Goal: Task Accomplishment & Management: Complete application form

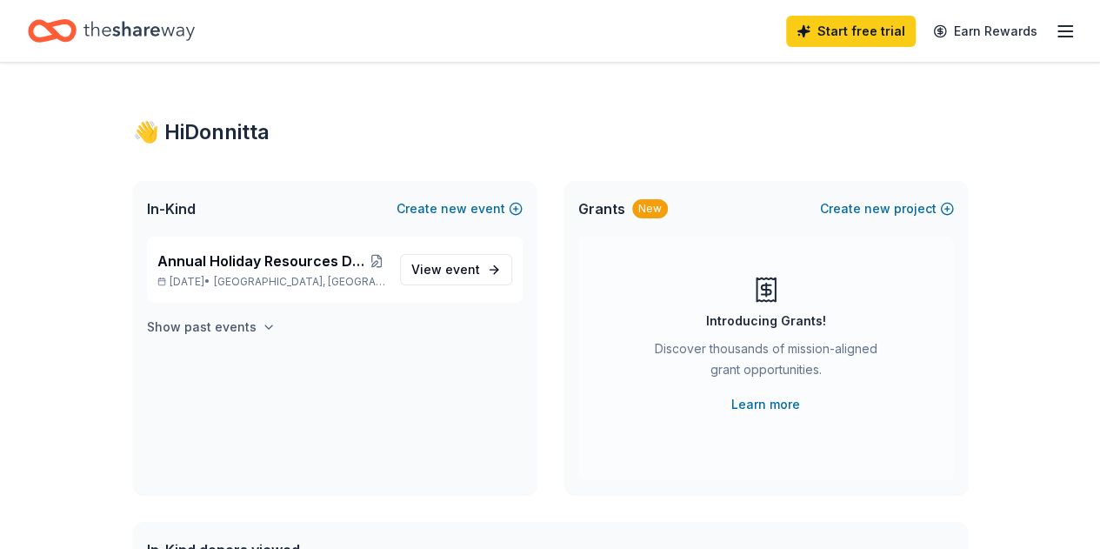
click at [265, 328] on icon "button" at bounding box center [268, 326] width 7 height 3
click at [1056, 40] on icon "button" at bounding box center [1065, 31] width 21 height 21
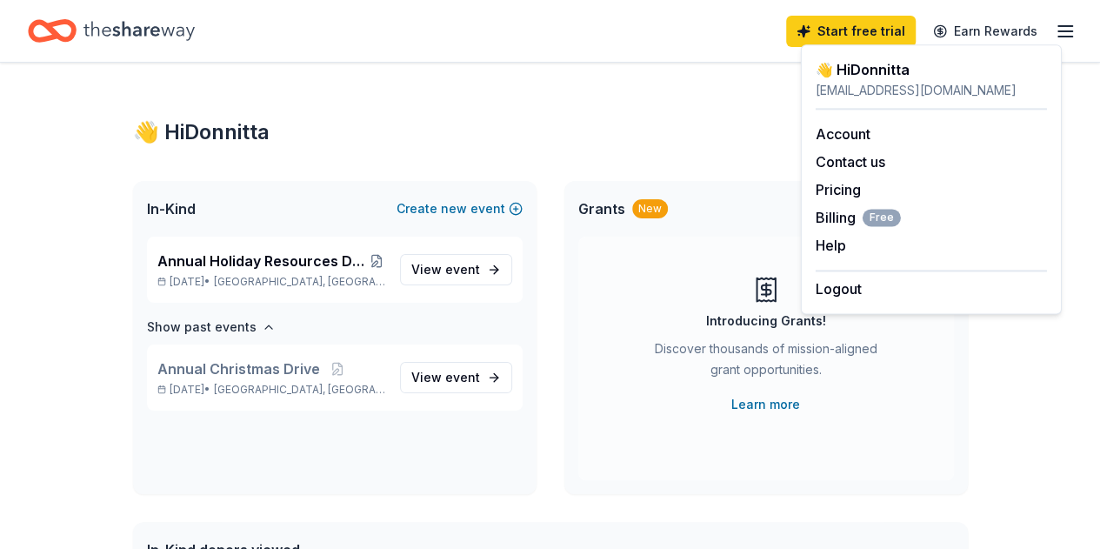
click at [190, 35] on icon "Home" at bounding box center [139, 31] width 111 height 36
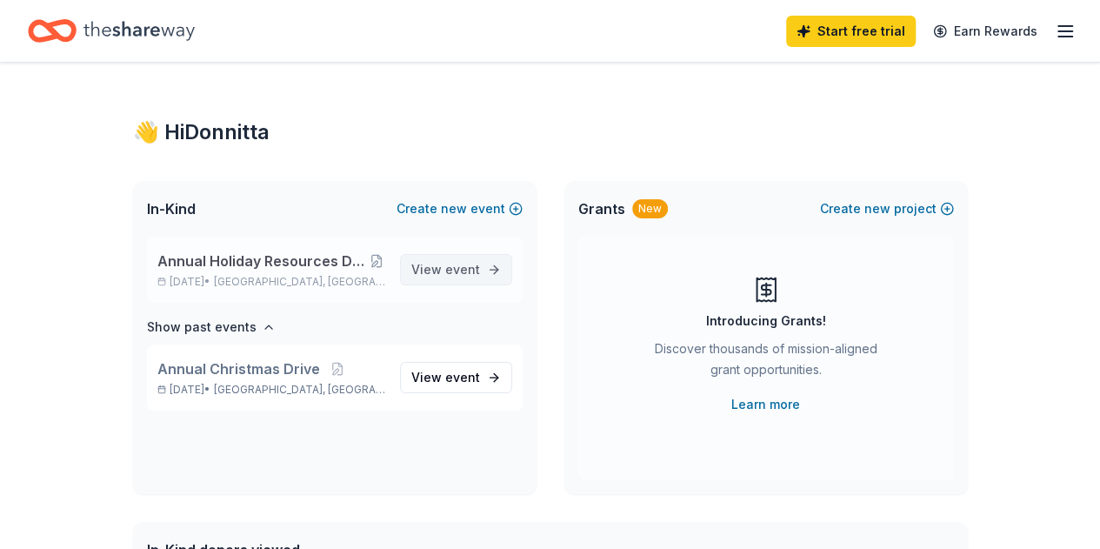
click at [426, 269] on span "View event" at bounding box center [445, 269] width 69 height 21
click at [491, 272] on link "View event" at bounding box center [456, 269] width 112 height 31
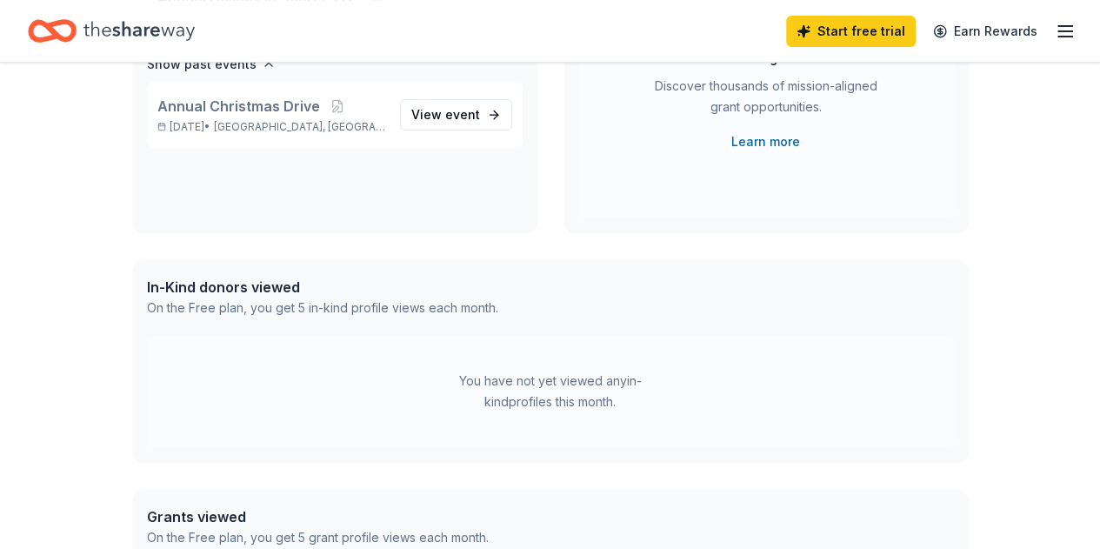
scroll to position [261, 0]
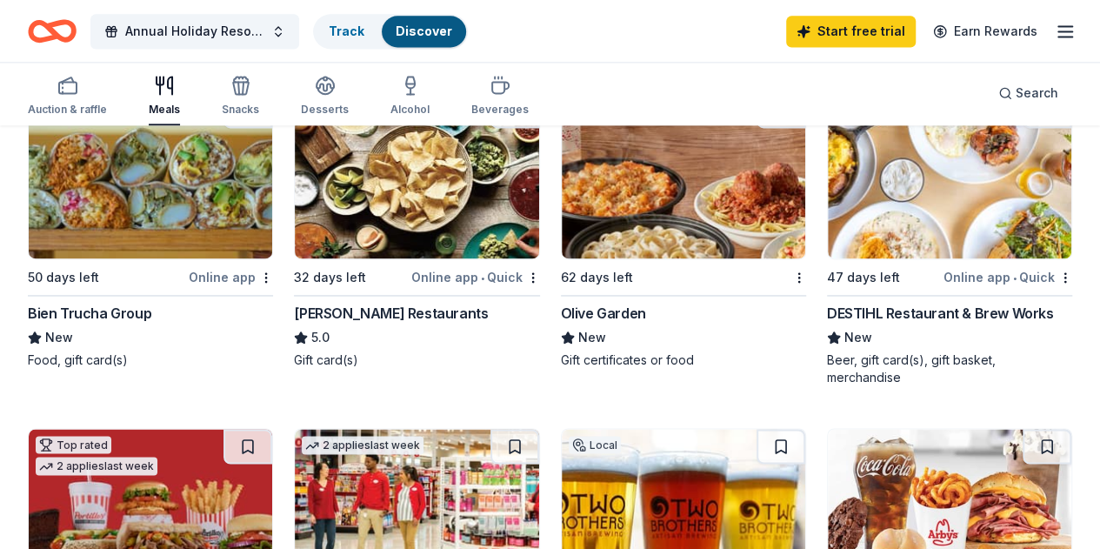
scroll to position [1305, 0]
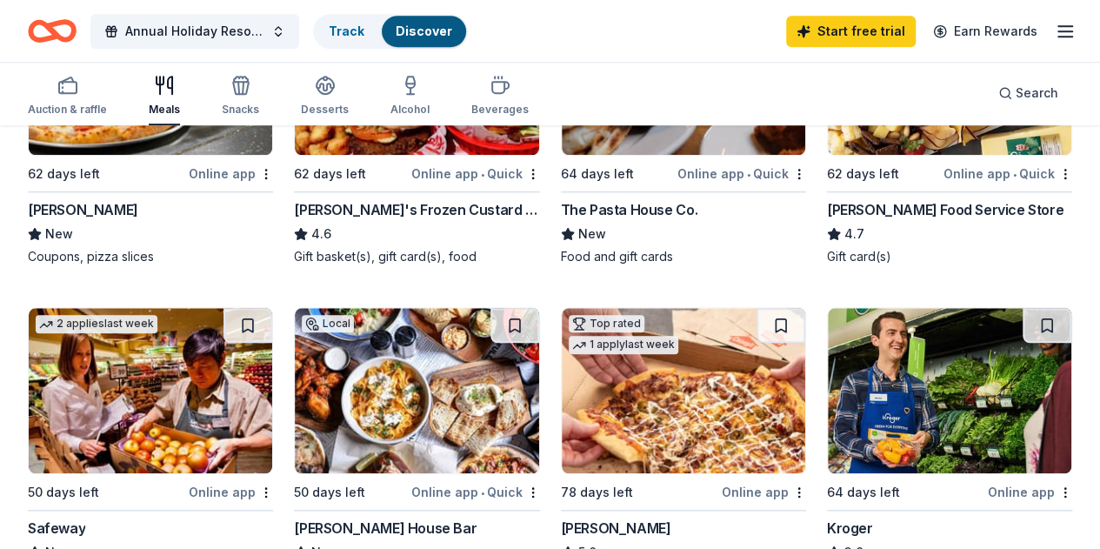
scroll to position [696, 0]
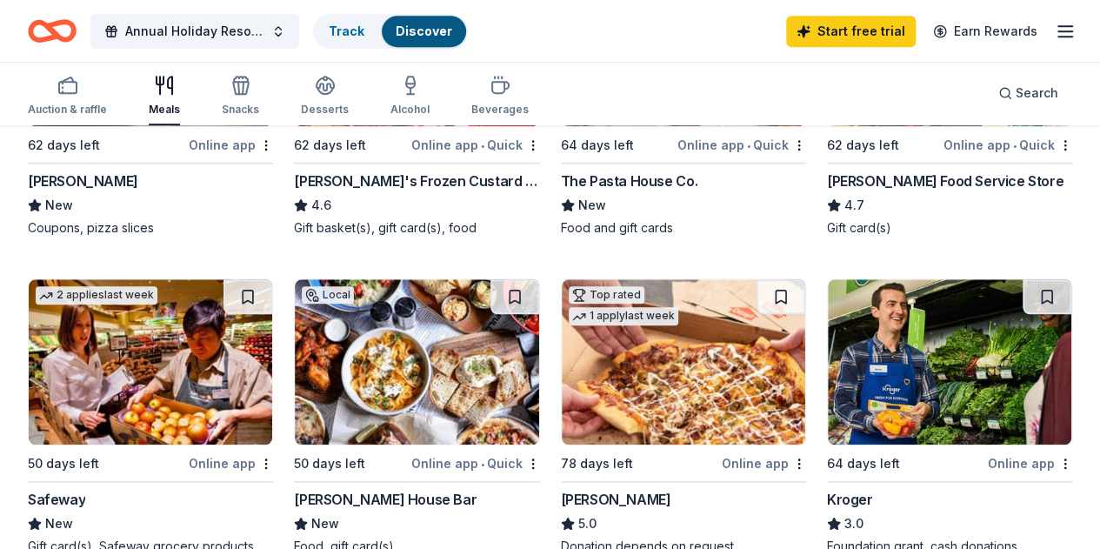
click at [1055, 29] on icon "button" at bounding box center [1065, 31] width 21 height 21
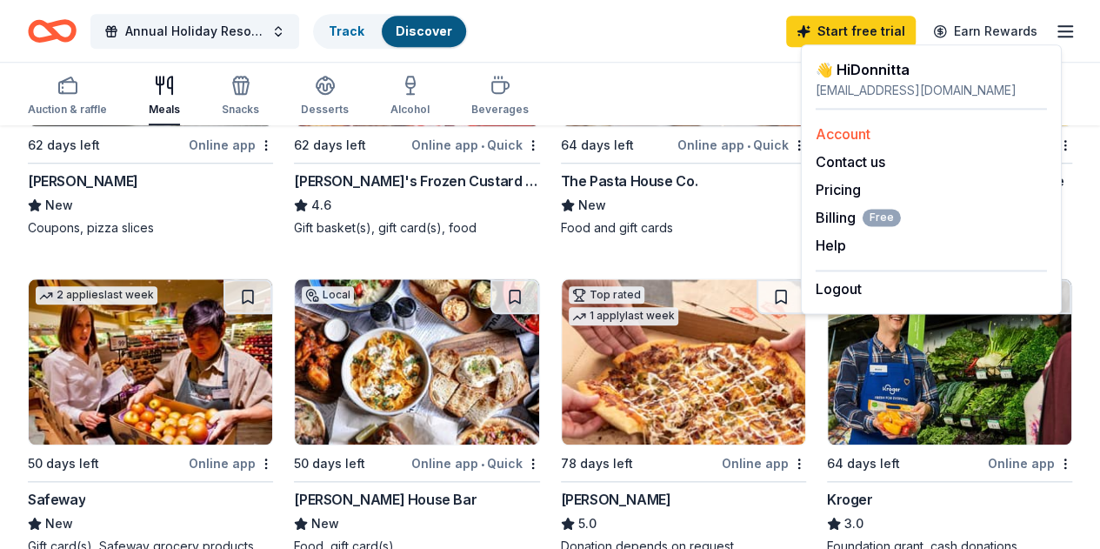
click at [835, 130] on link "Account" at bounding box center [843, 133] width 55 height 17
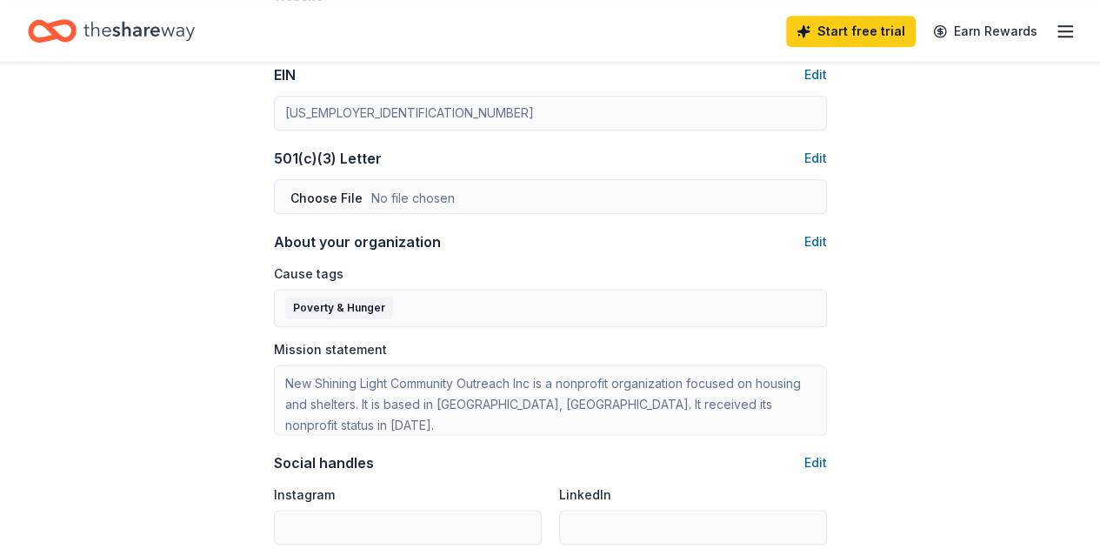
scroll to position [870, 0]
click at [821, 153] on button "Edit" at bounding box center [816, 156] width 23 height 21
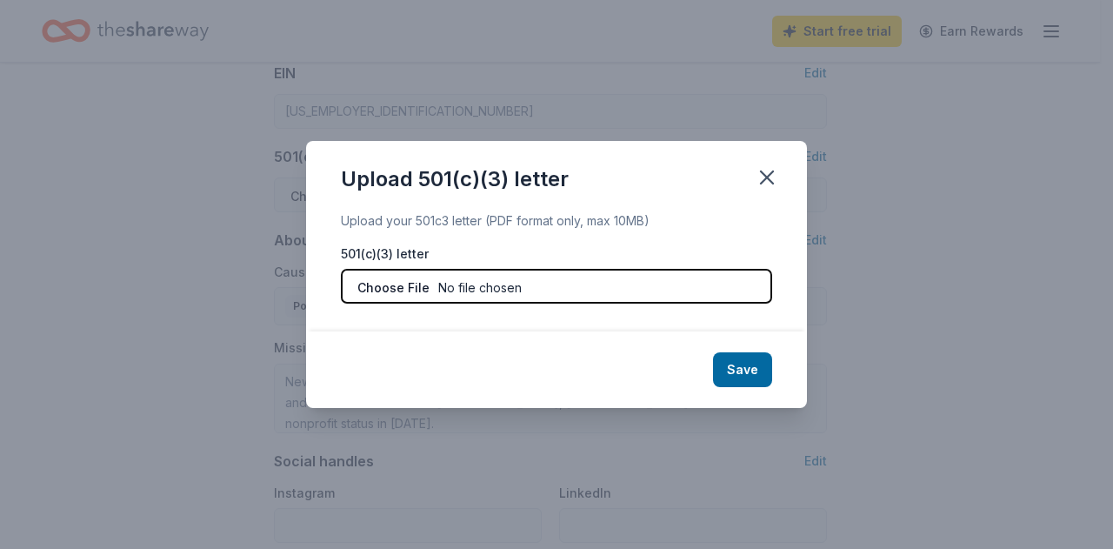
click at [555, 297] on input "file" at bounding box center [556, 286] width 431 height 35
type input "C:\fakepath\NSL Non profit Letter.pdf"
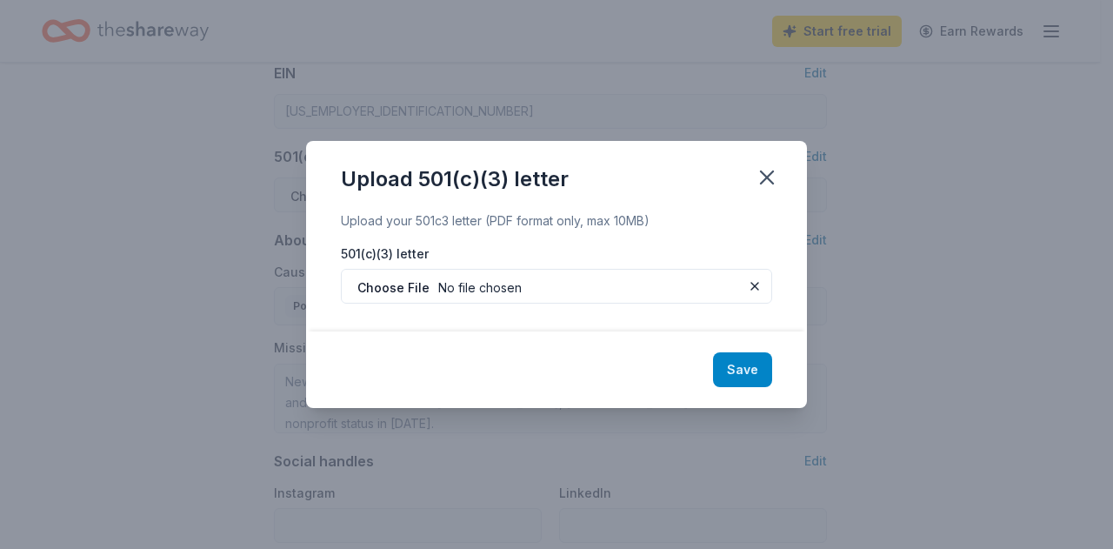
click at [747, 369] on button "Save" at bounding box center [742, 369] width 59 height 35
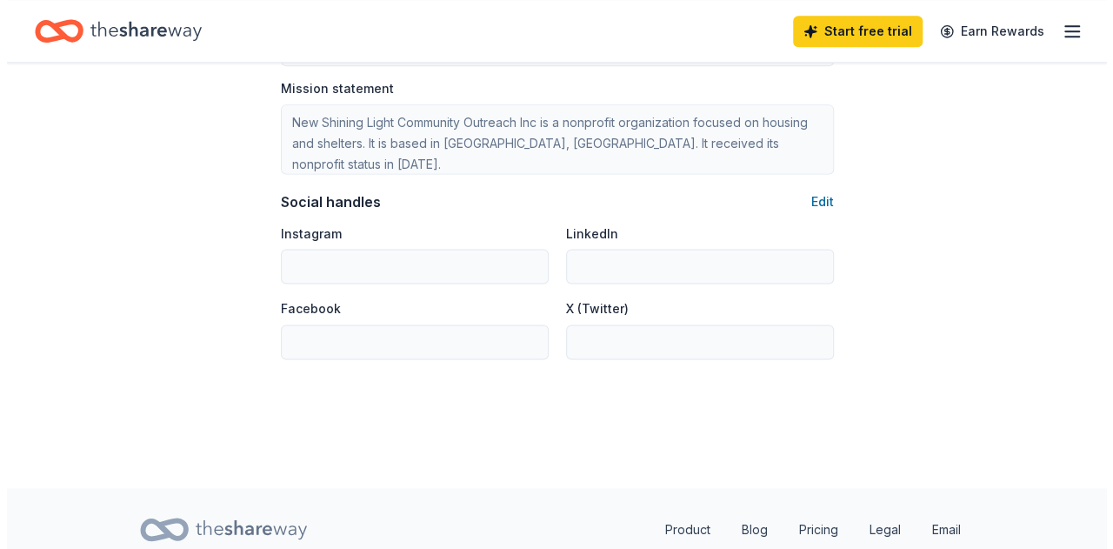
scroll to position [1131, 0]
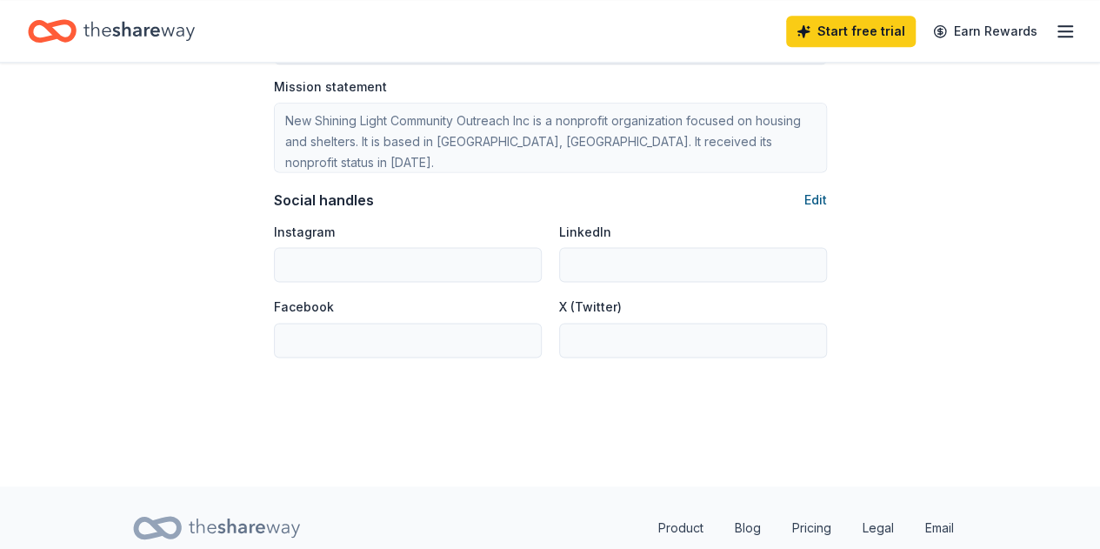
click at [823, 199] on button "Edit" at bounding box center [816, 200] width 23 height 21
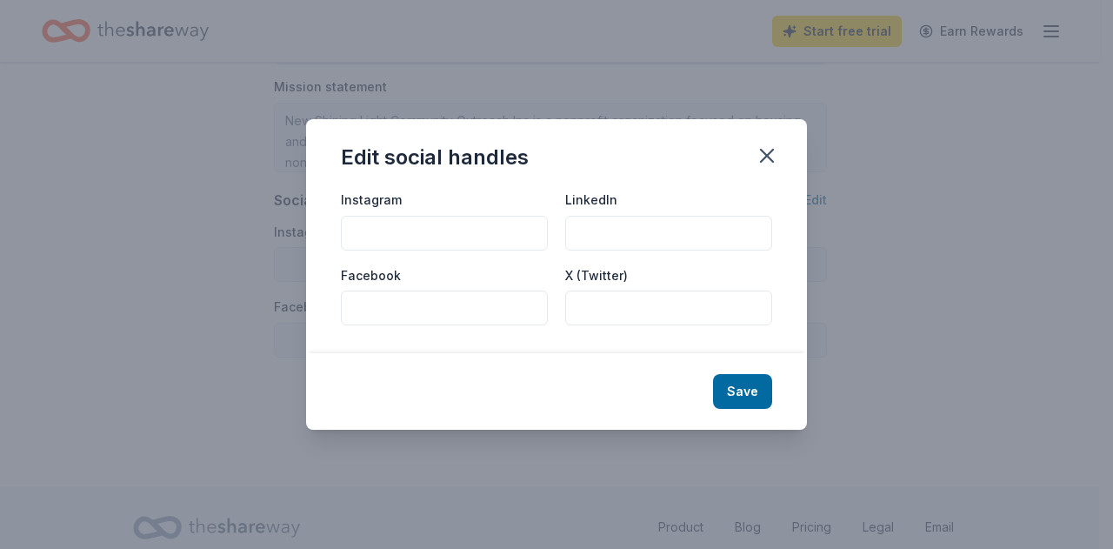
click at [605, 237] on input "LinkedIn" at bounding box center [668, 233] width 207 height 35
click at [618, 231] on input "LinkedIn" at bounding box center [668, 233] width 207 height 35
paste input "https://www.linkedin.com/company/new-shining-light-community-outreach-inc"
type input "https://www.linkedin.com/company/new-shining-light-community-outreach-inc"
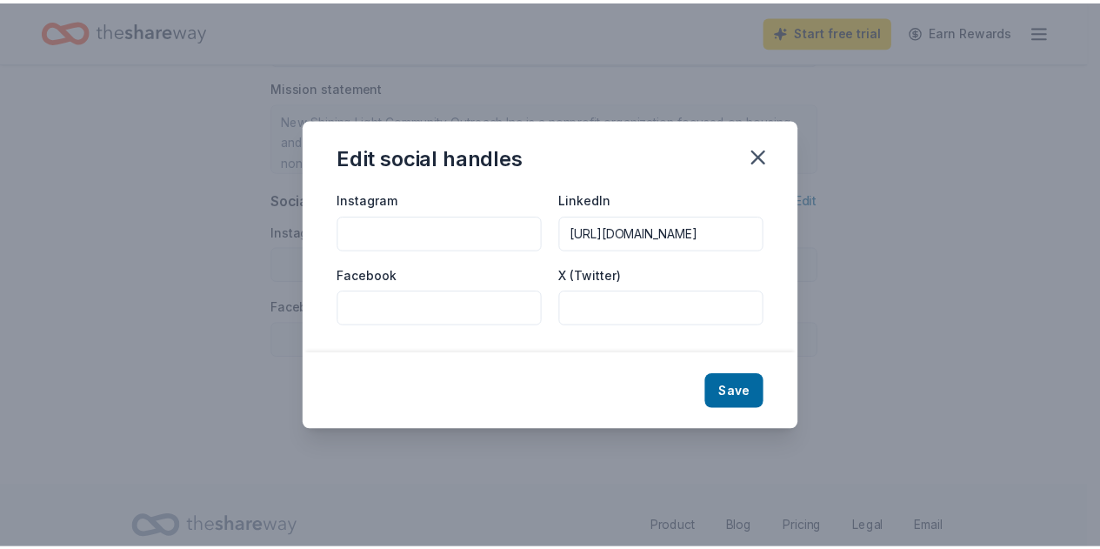
scroll to position [0, 0]
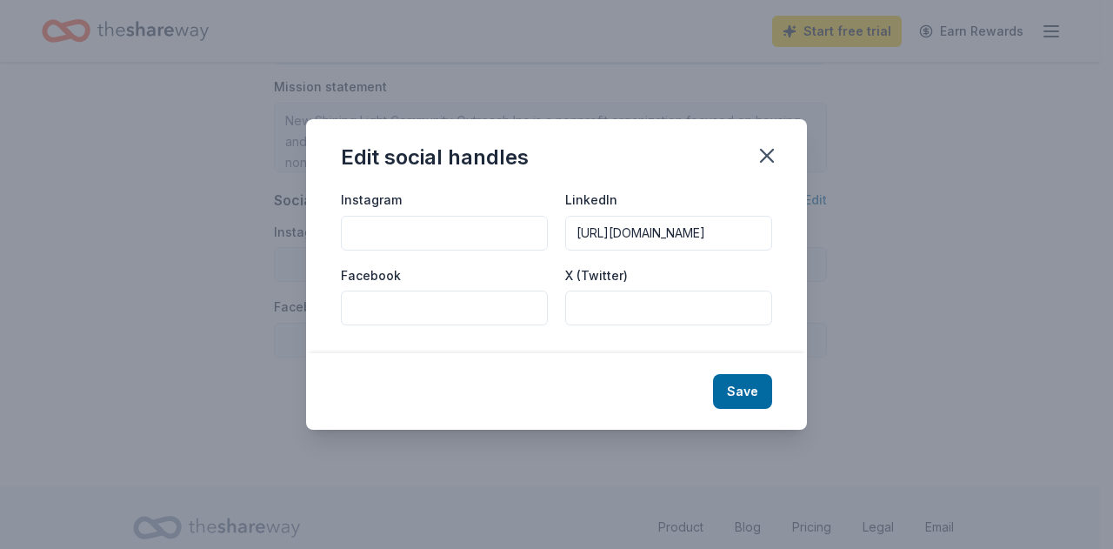
click at [739, 398] on button "Save" at bounding box center [742, 391] width 59 height 35
type input "https://www.linkedin.com/company/new-shining-light-community-outreach-inc"
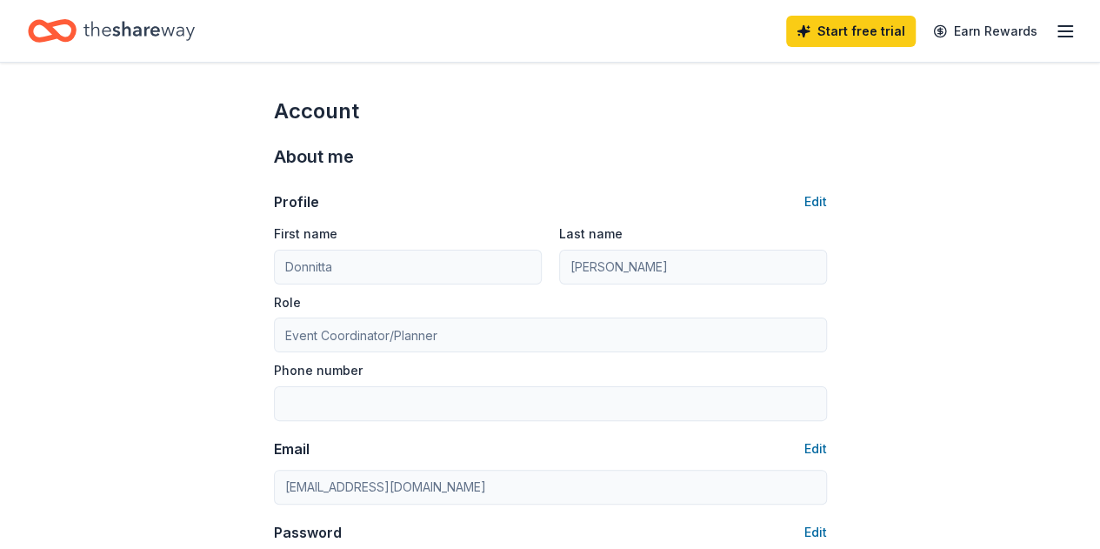
click at [155, 37] on icon "Home" at bounding box center [139, 31] width 111 height 36
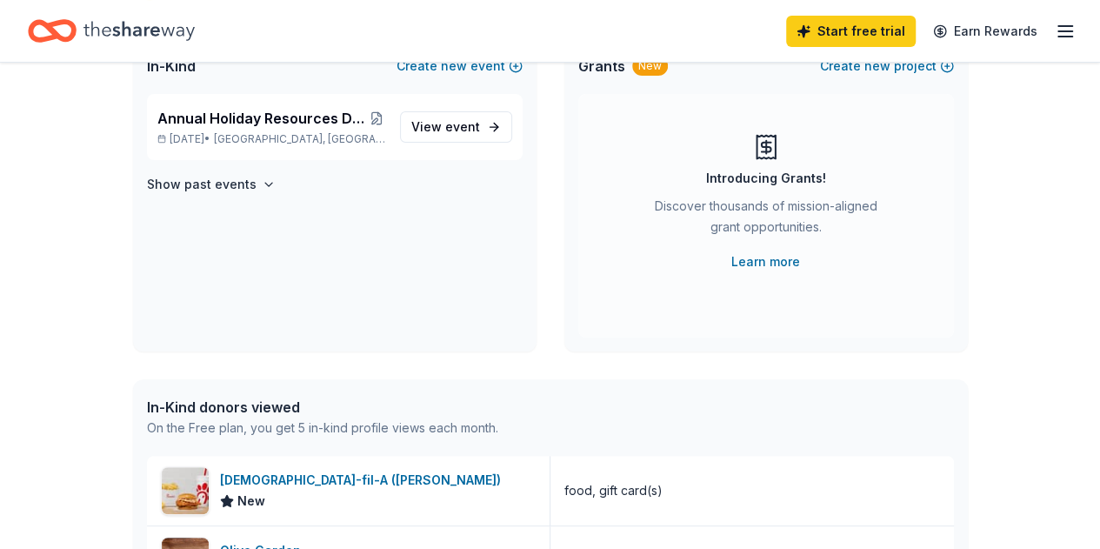
scroll to position [87, 0]
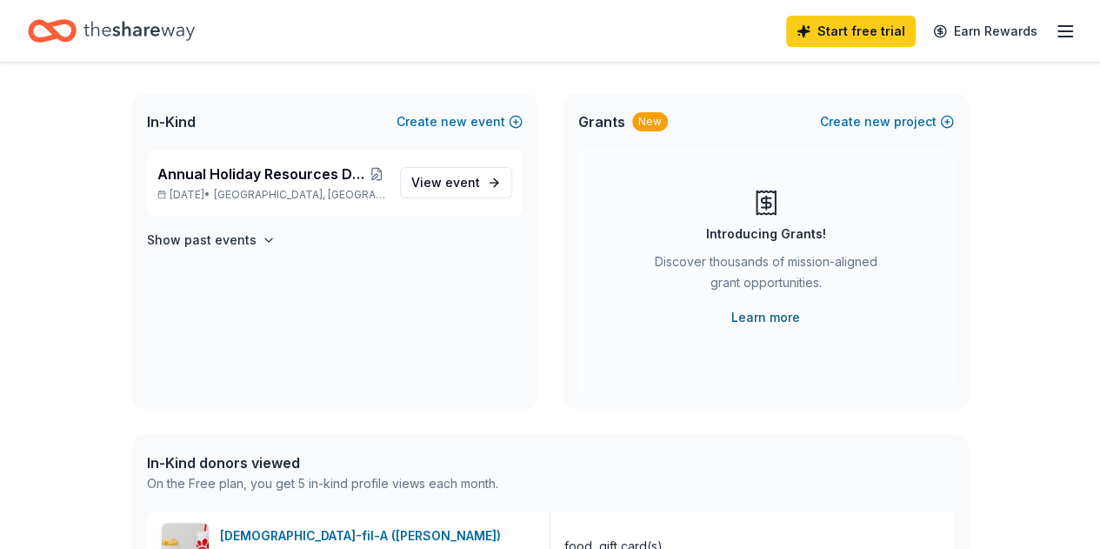
click at [762, 319] on link "Learn more" at bounding box center [766, 317] width 69 height 21
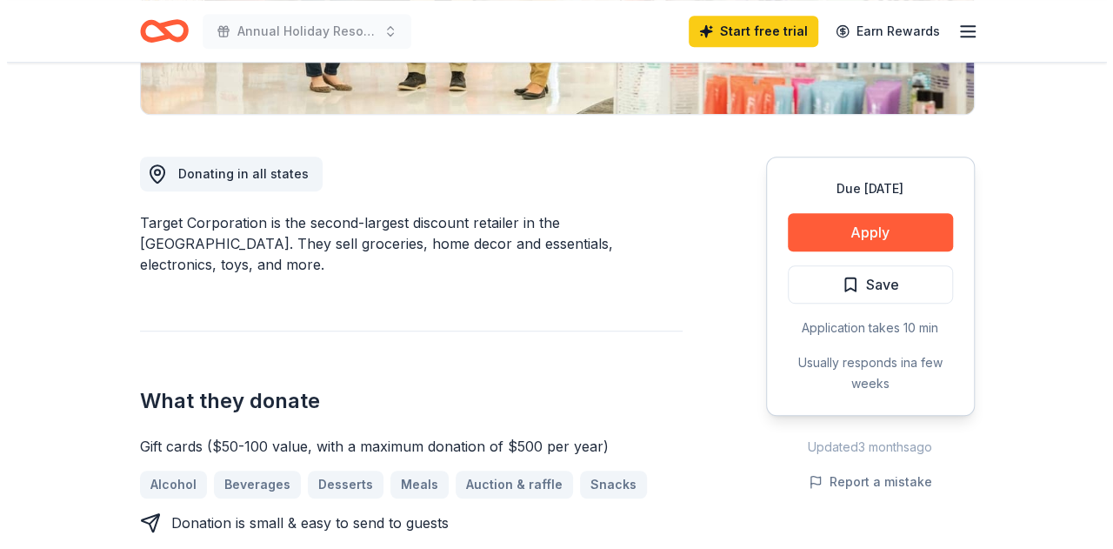
scroll to position [435, 0]
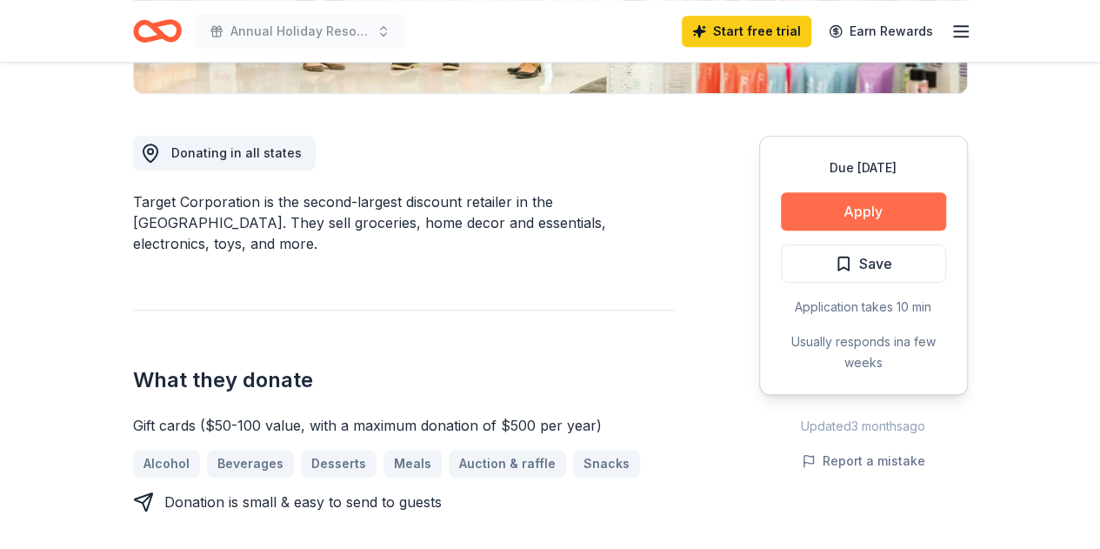
click at [894, 217] on button "Apply" at bounding box center [863, 211] width 165 height 38
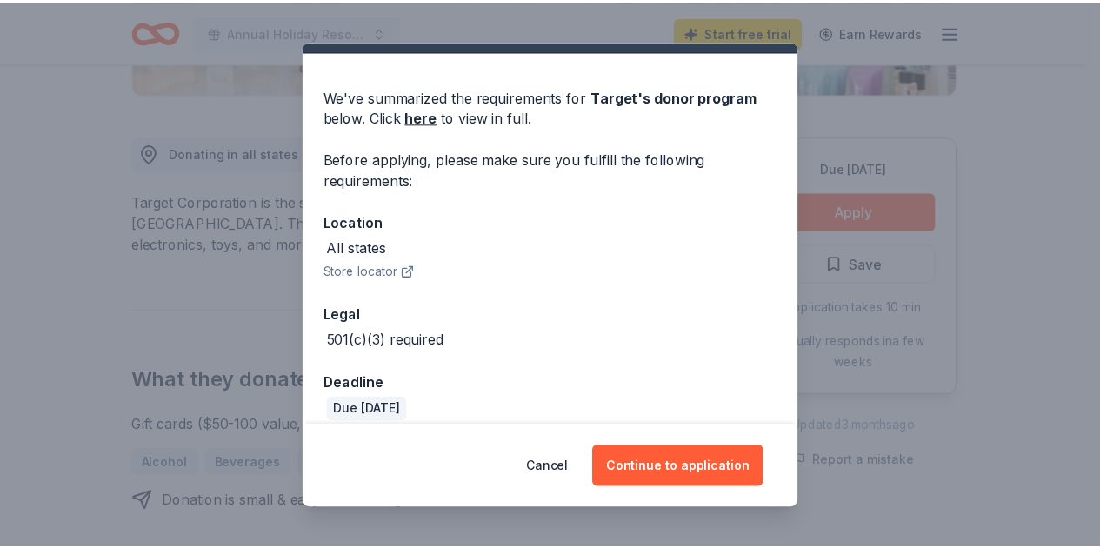
scroll to position [56, 0]
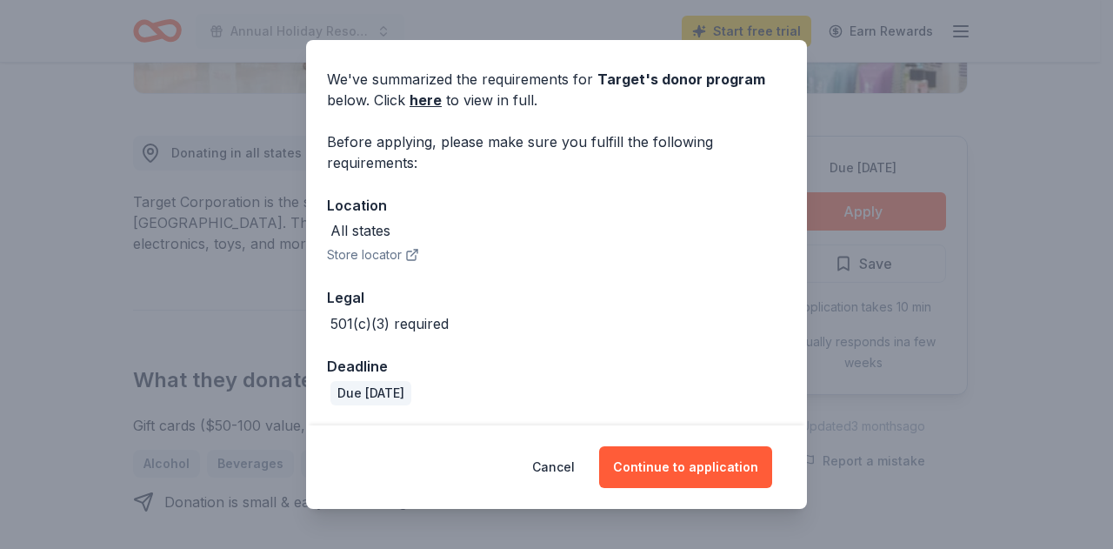
click at [358, 251] on button "Store locator" at bounding box center [373, 254] width 92 height 21
click at [678, 465] on button "Continue to application" at bounding box center [685, 467] width 173 height 42
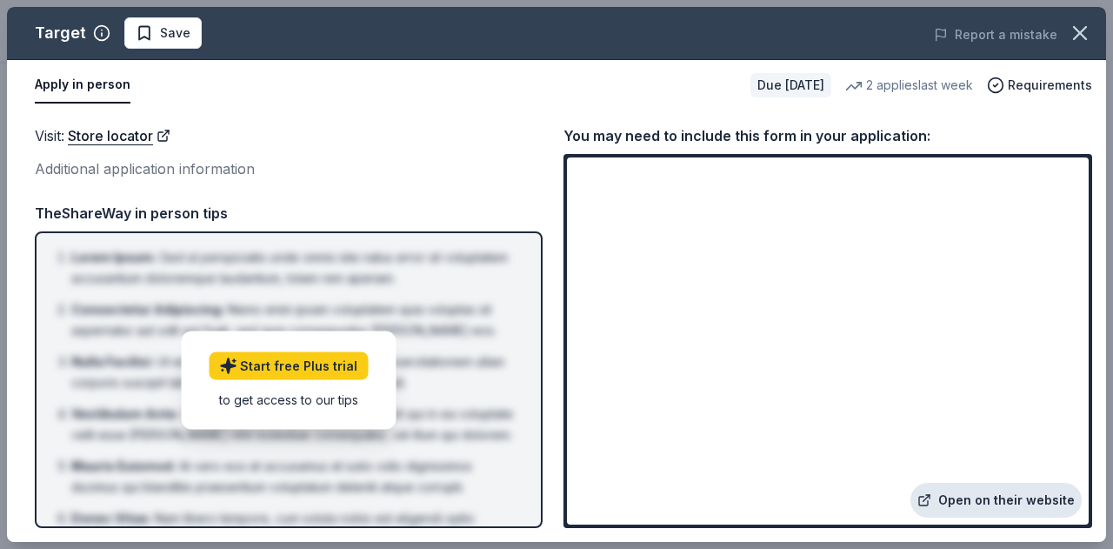
click at [1003, 499] on link "Open on their website" at bounding box center [996, 500] width 171 height 35
click at [1078, 27] on icon "button" at bounding box center [1080, 33] width 24 height 24
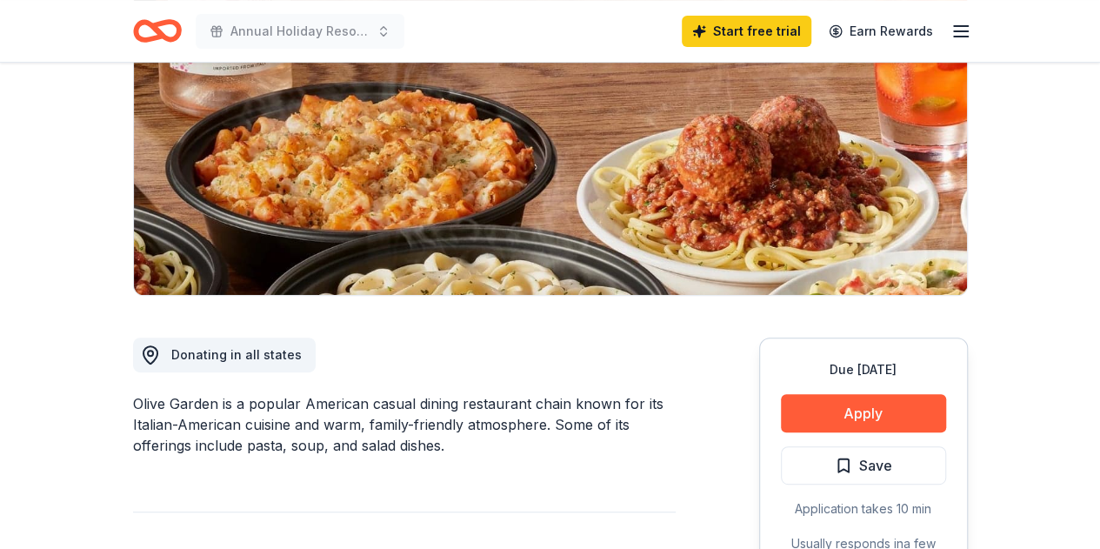
scroll to position [261, 0]
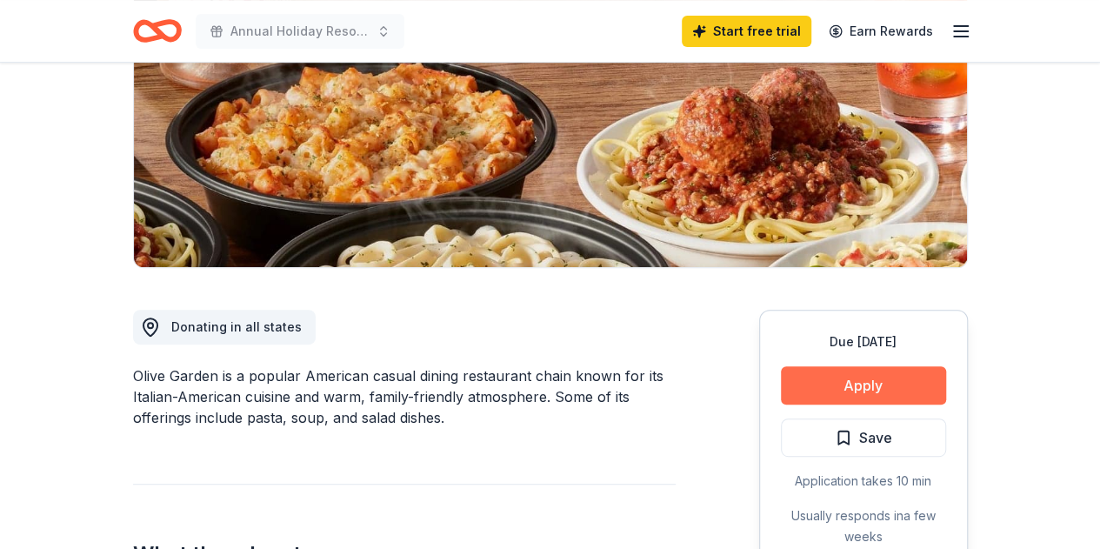
click at [866, 392] on button "Apply" at bounding box center [863, 385] width 165 height 38
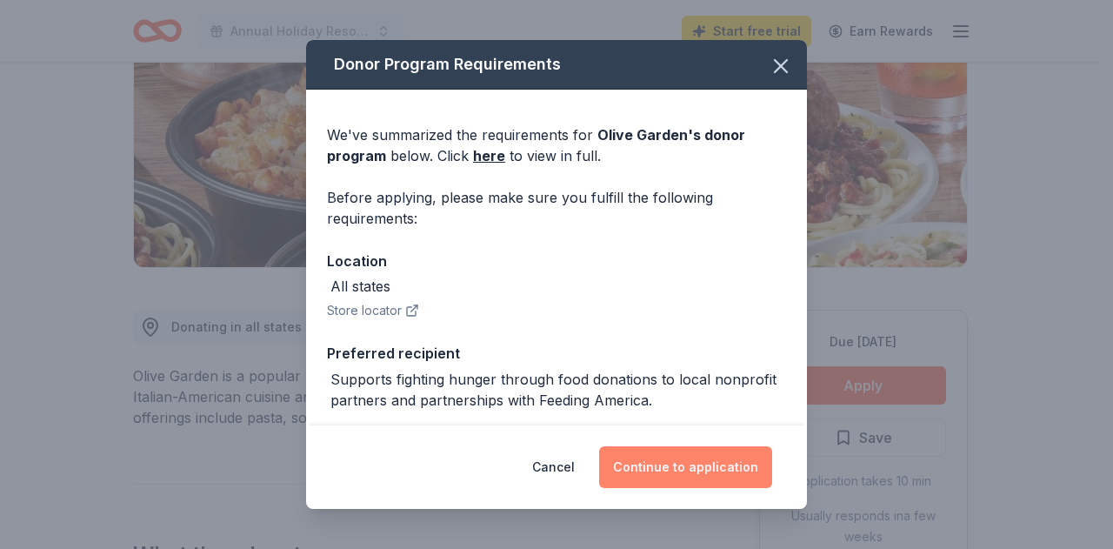
click at [692, 459] on button "Continue to application" at bounding box center [685, 467] width 173 height 42
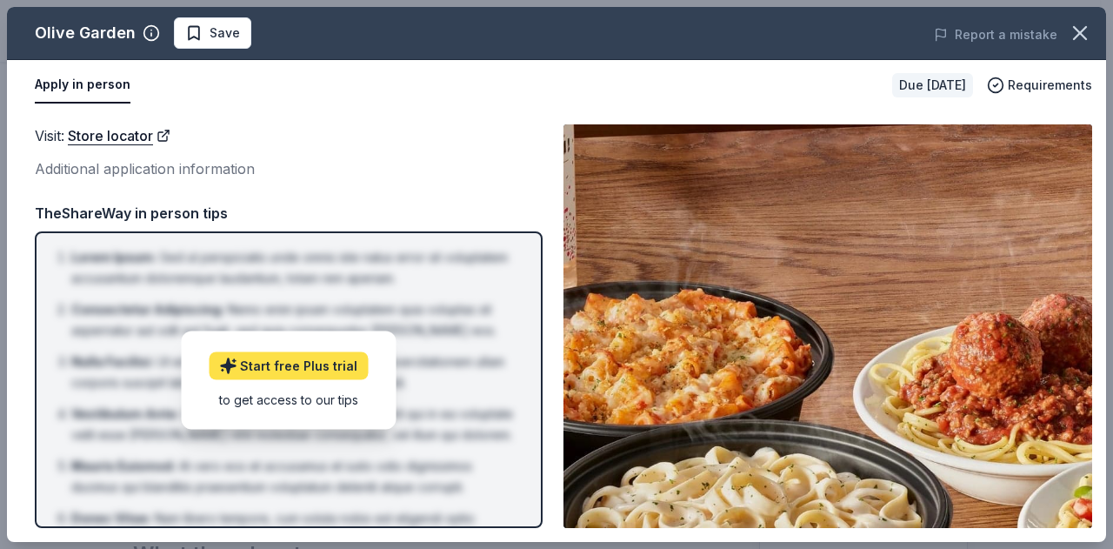
click at [299, 372] on link "Start free Plus trial" at bounding box center [288, 365] width 159 height 28
click at [1080, 28] on icon "button" at bounding box center [1080, 33] width 24 height 24
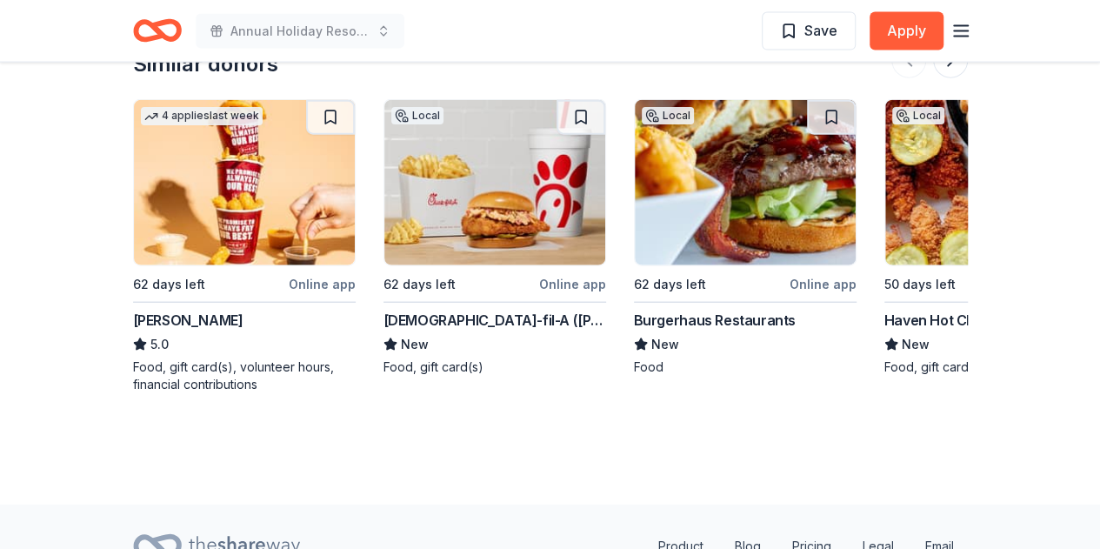
scroll to position [2001, 0]
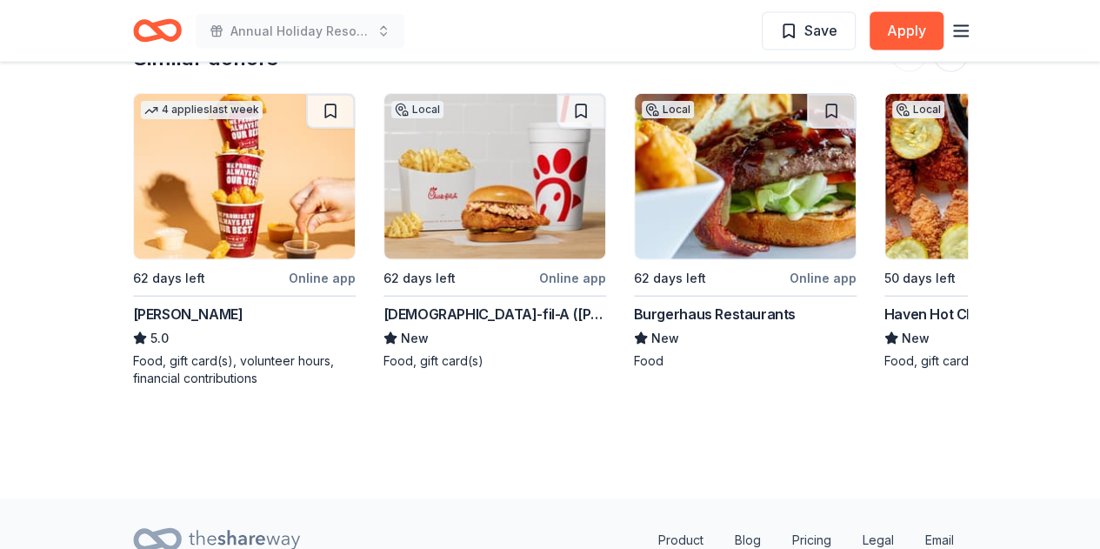
click at [497, 271] on div "62 days left" at bounding box center [460, 278] width 152 height 22
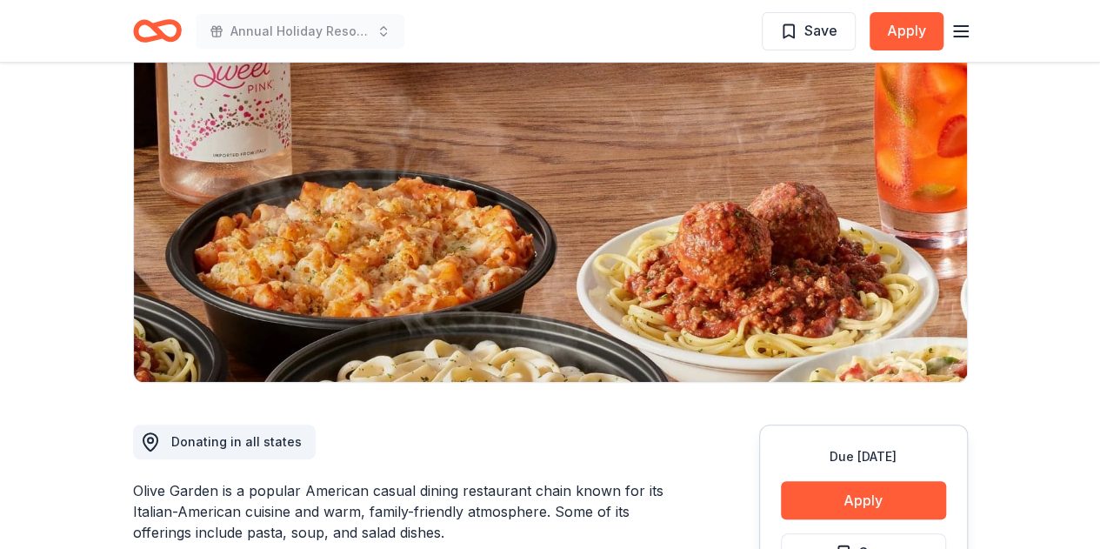
scroll to position [0, 0]
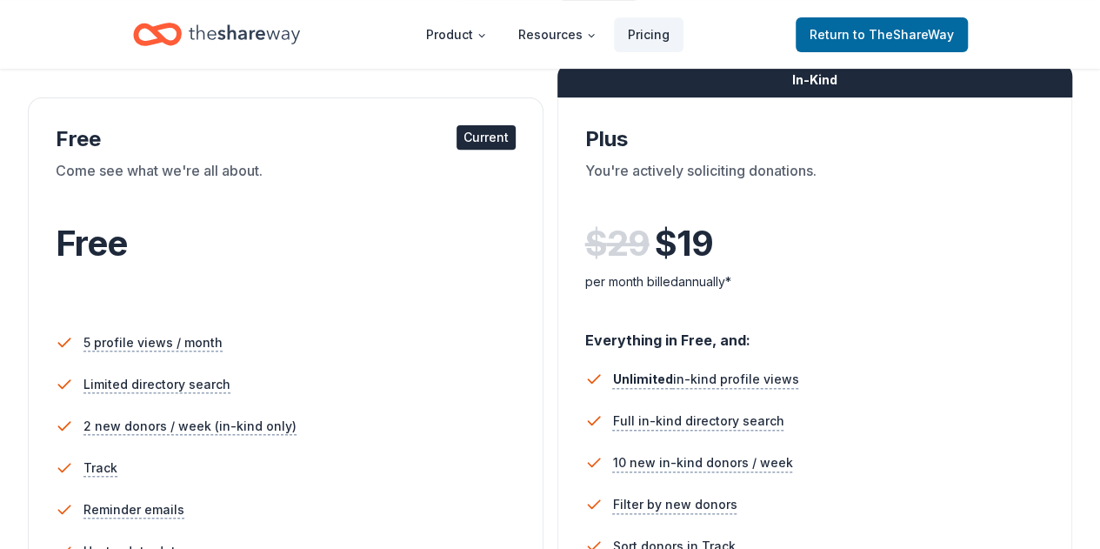
scroll to position [261, 0]
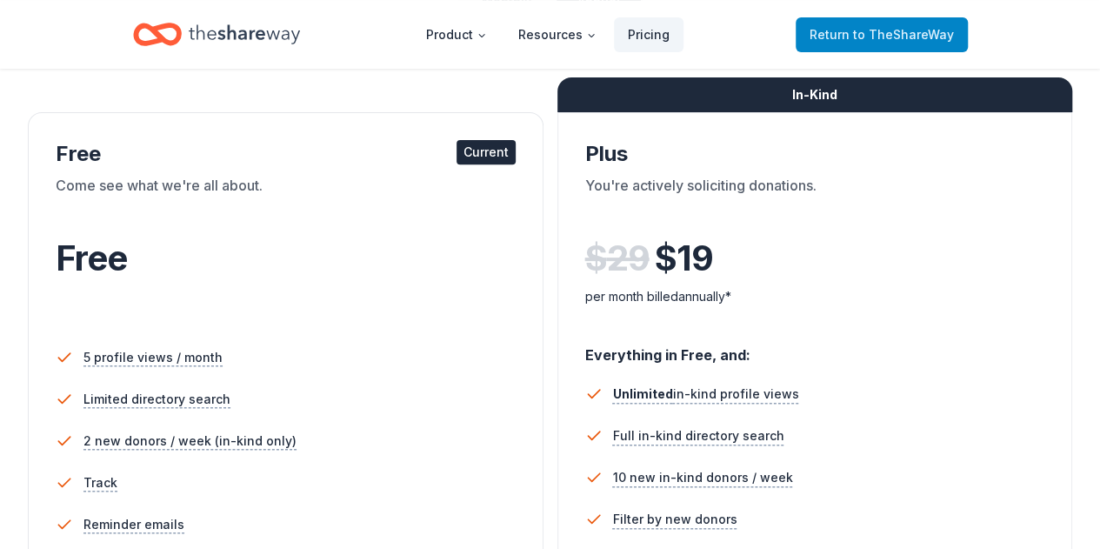
click at [847, 30] on span "Return to TheShareWay" at bounding box center [882, 34] width 144 height 21
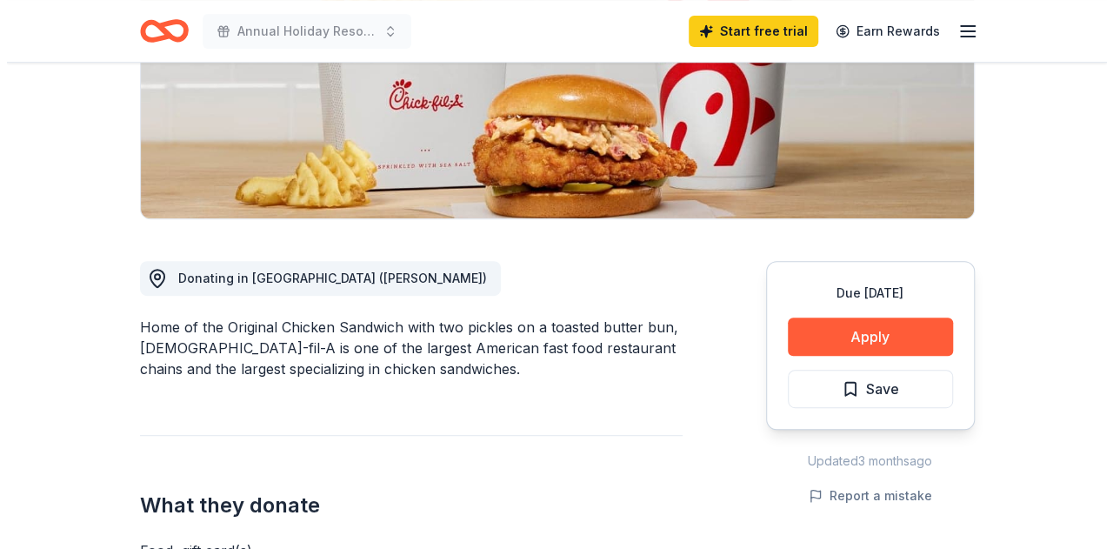
scroll to position [348, 0]
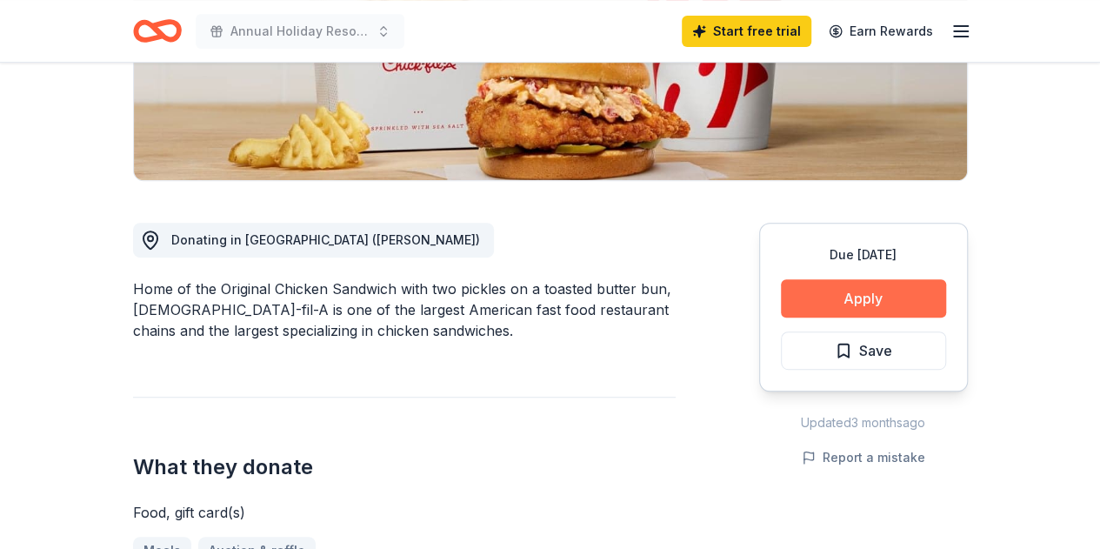
click at [844, 302] on button "Apply" at bounding box center [863, 298] width 165 height 38
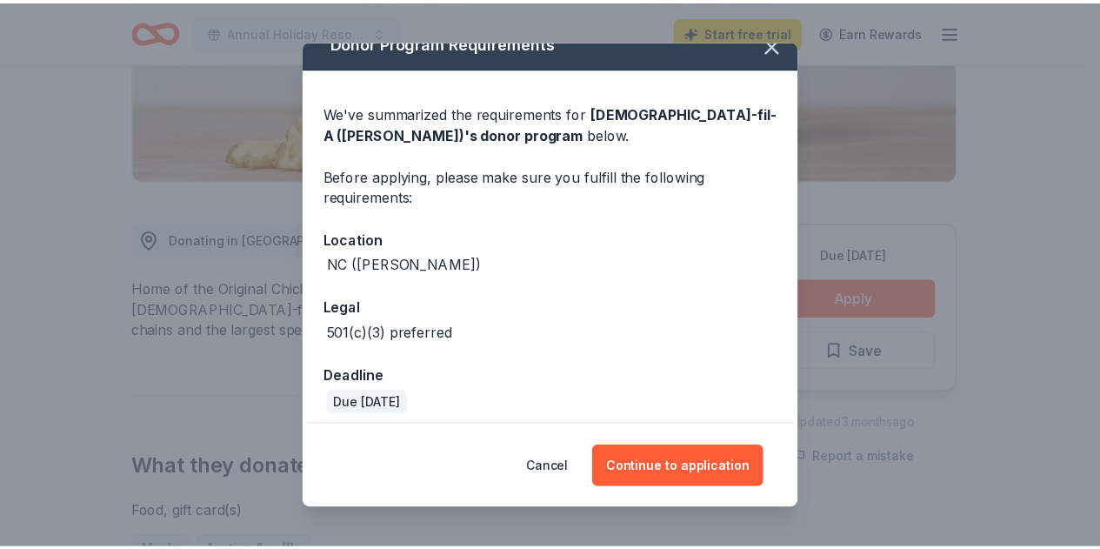
scroll to position [31, 0]
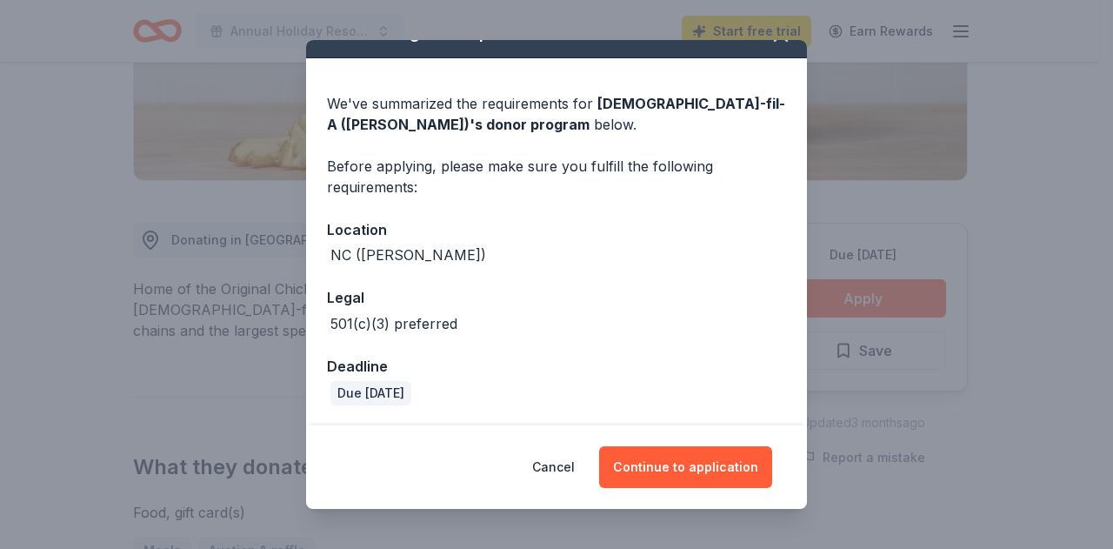
click at [868, 124] on div "Donor Program Requirements We've summarized the requirements for [DEMOGRAPHIC_D…" at bounding box center [556, 274] width 1113 height 549
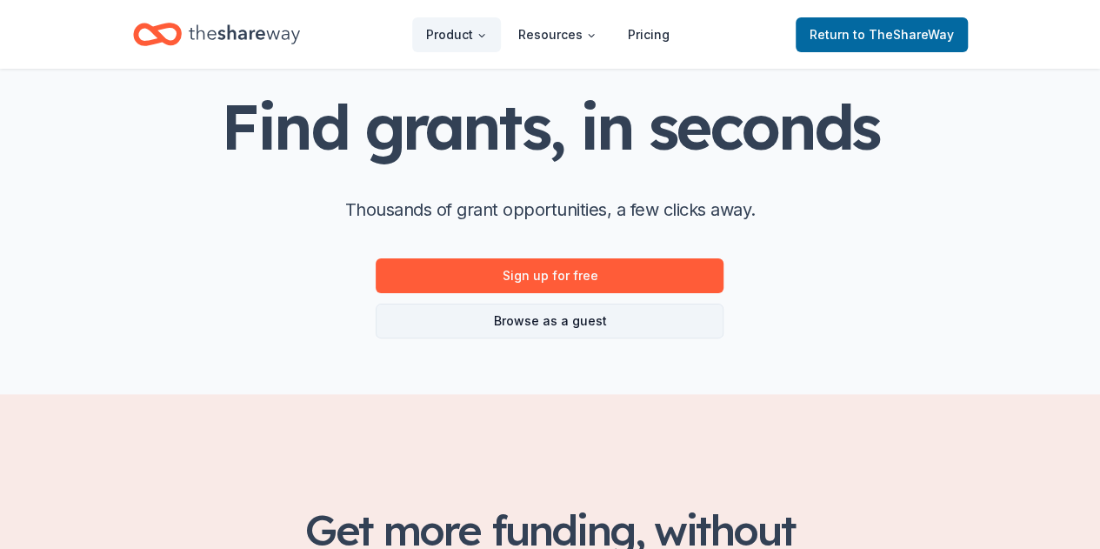
scroll to position [87, 0]
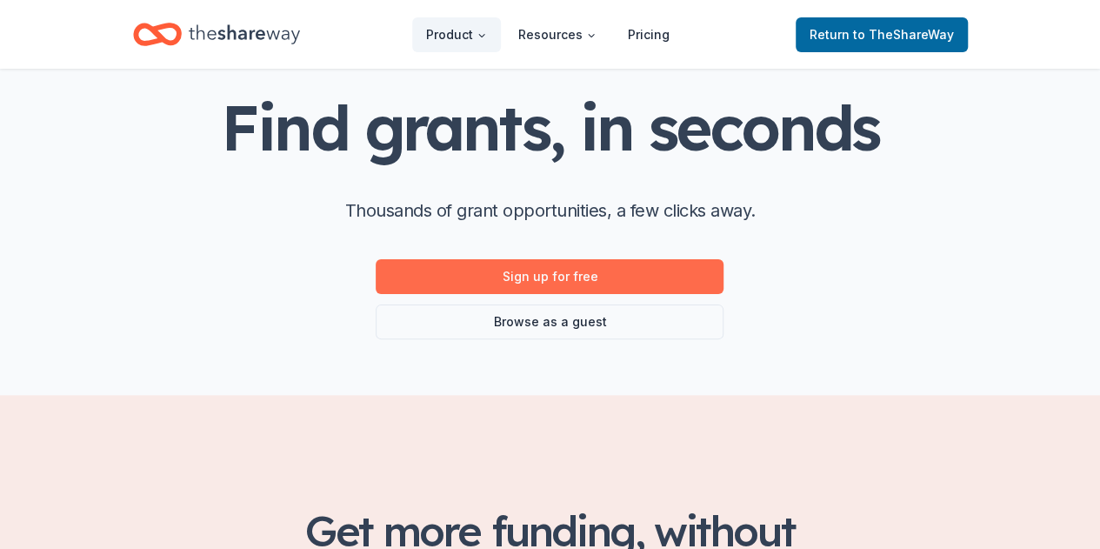
click at [541, 268] on link "Sign up for free" at bounding box center [550, 276] width 348 height 35
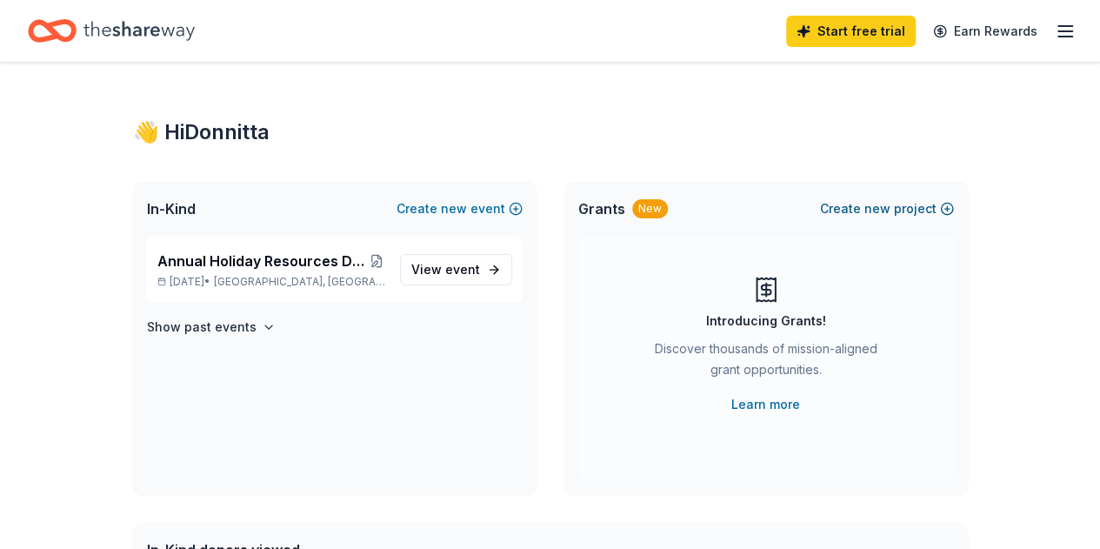
click at [887, 201] on span "new" at bounding box center [878, 208] width 26 height 21
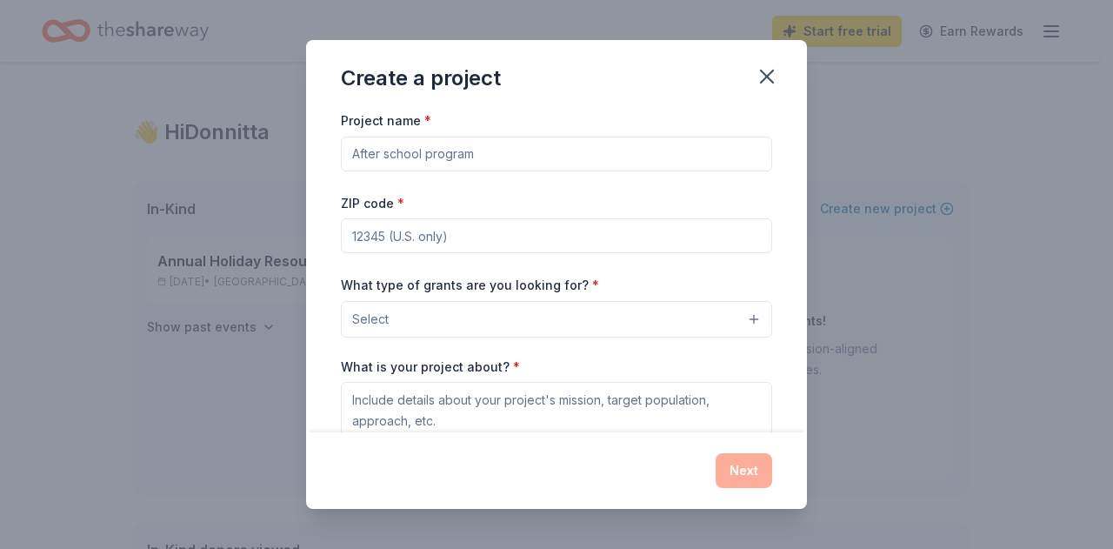
drag, startPoint x: 538, startPoint y: 79, endPoint x: 678, endPoint y: 83, distance: 140.1
click at [678, 83] on div "Create a project" at bounding box center [556, 75] width 501 height 70
click at [544, 157] on input "Project name *" at bounding box center [556, 154] width 431 height 35
type input "Annual Holiday Resource Distribution"
type input "62060"
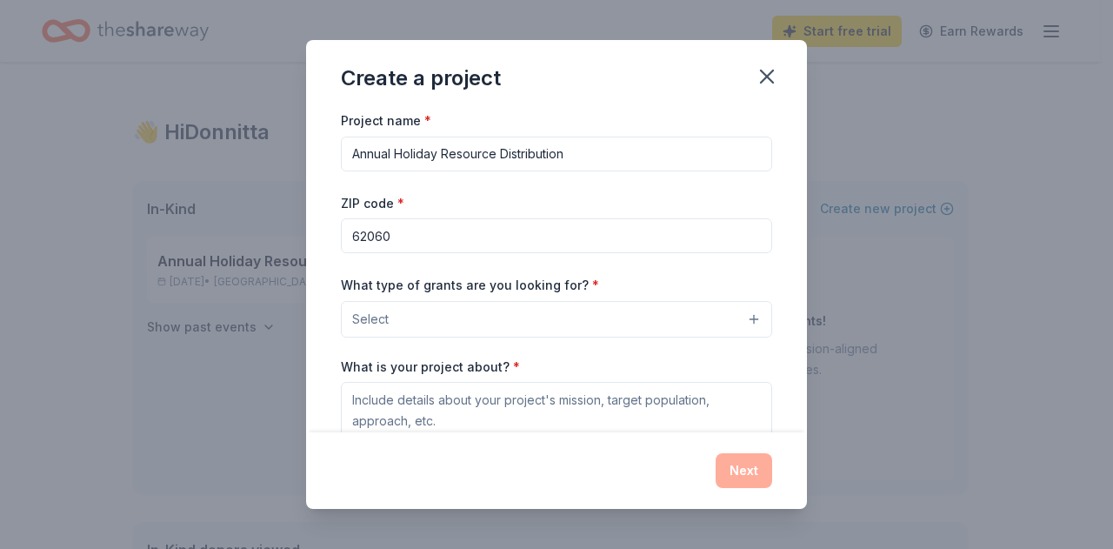
click at [619, 316] on button "Select" at bounding box center [556, 319] width 431 height 37
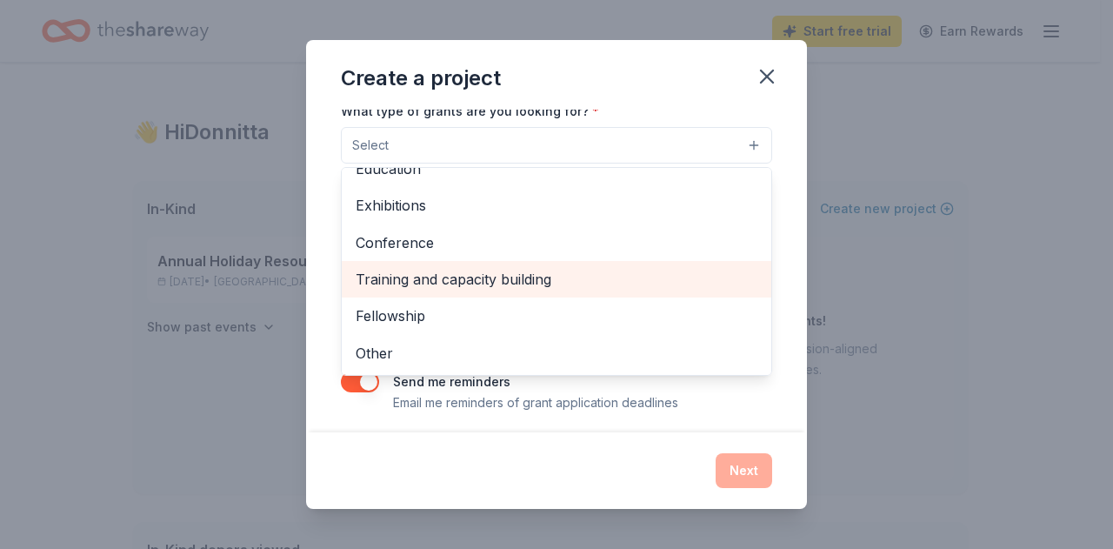
scroll to position [181, 0]
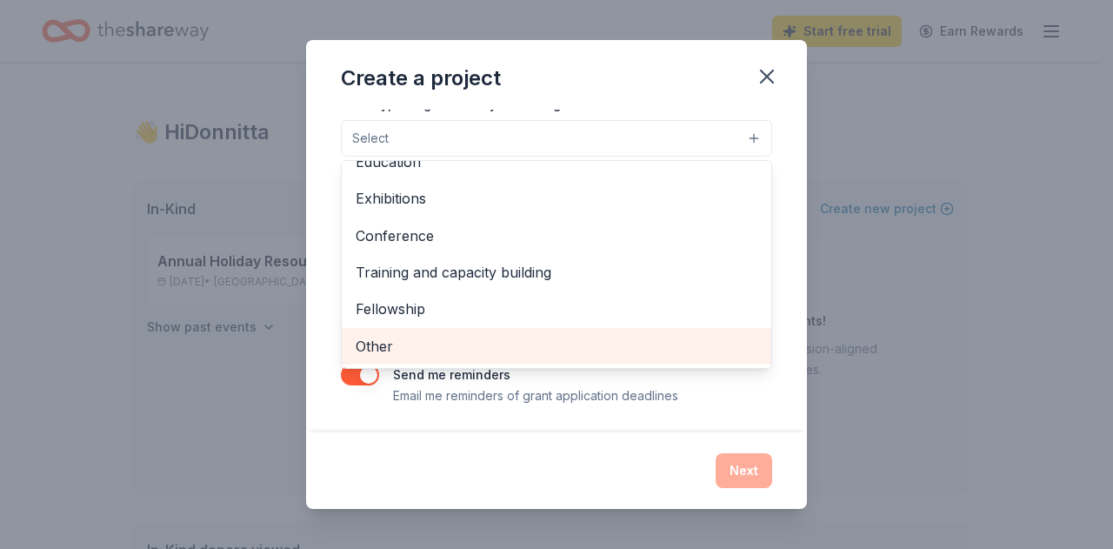
click at [443, 348] on span "Other" at bounding box center [557, 346] width 402 height 23
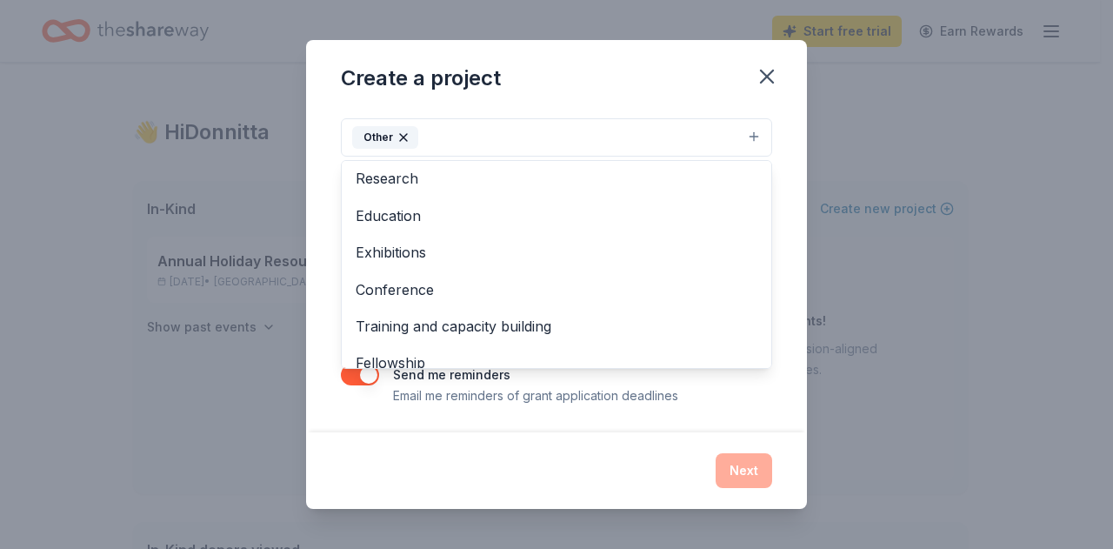
scroll to position [168, 0]
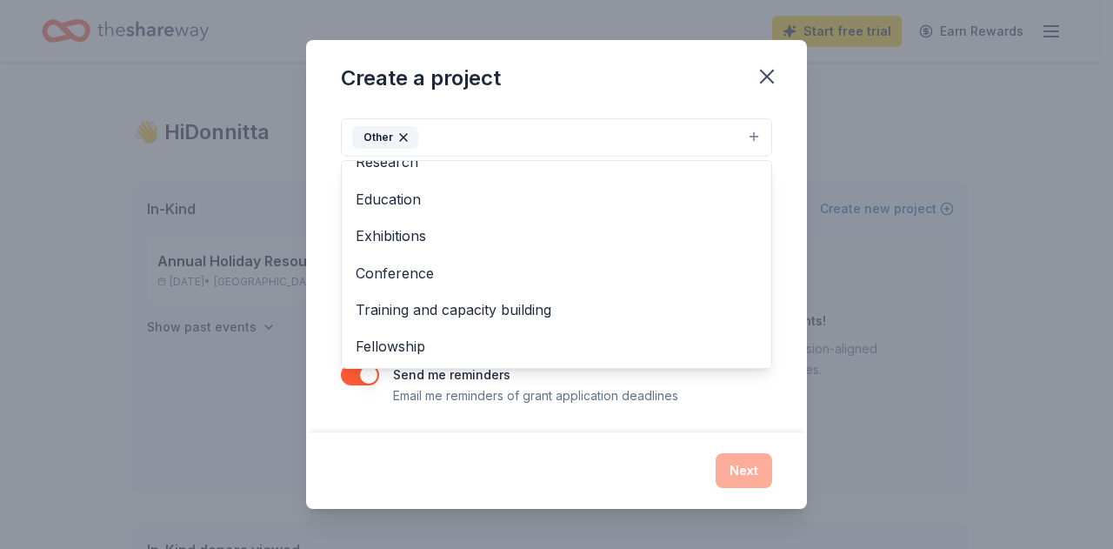
click at [785, 213] on div "Project name * Annual Holiday Resource Distribution ZIP code * 62060 What type …" at bounding box center [556, 271] width 501 height 323
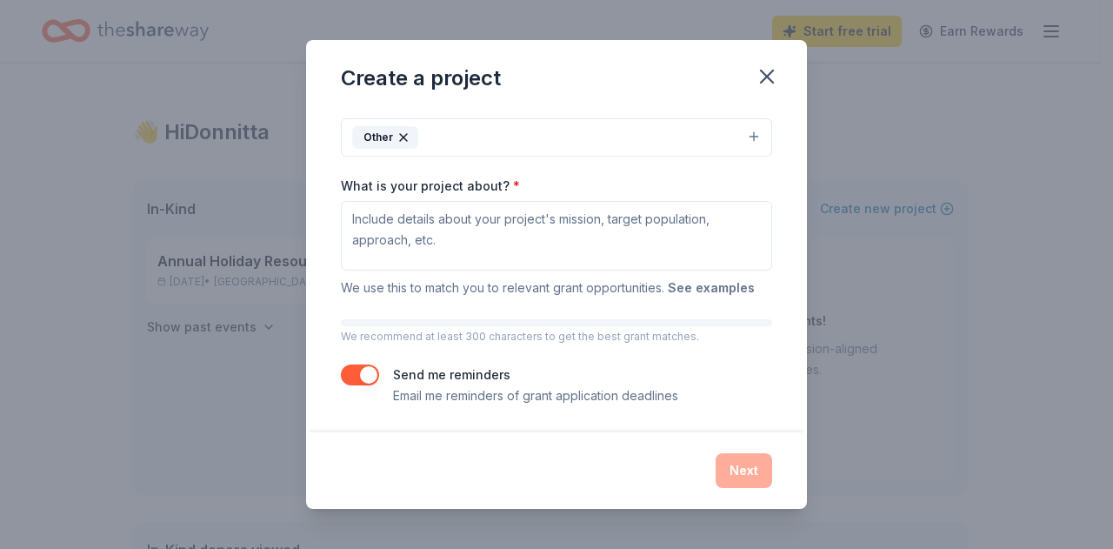
click at [701, 286] on button "See examples" at bounding box center [711, 287] width 87 height 21
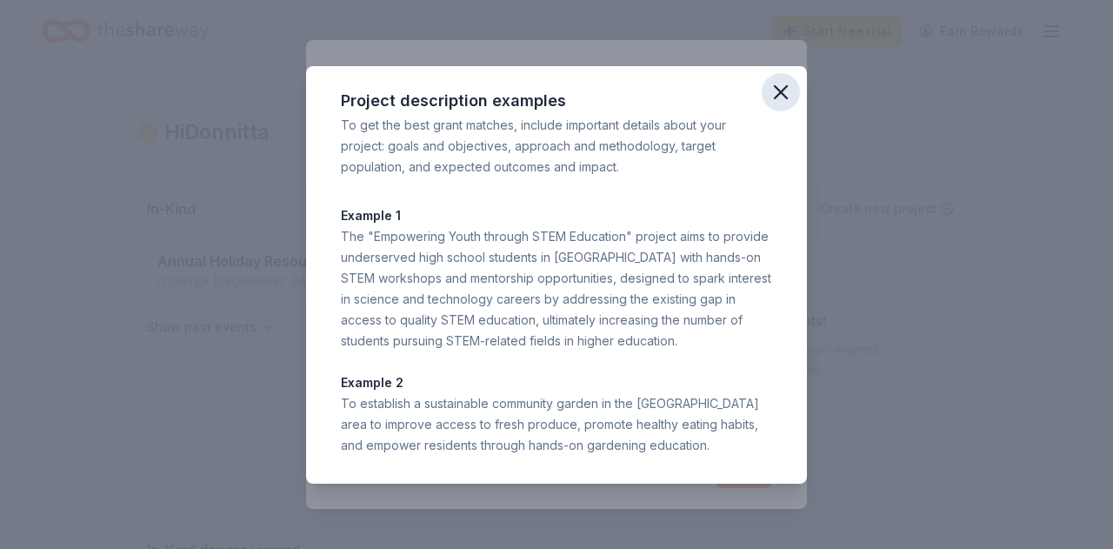
click at [774, 104] on icon "button" at bounding box center [781, 92] width 24 height 24
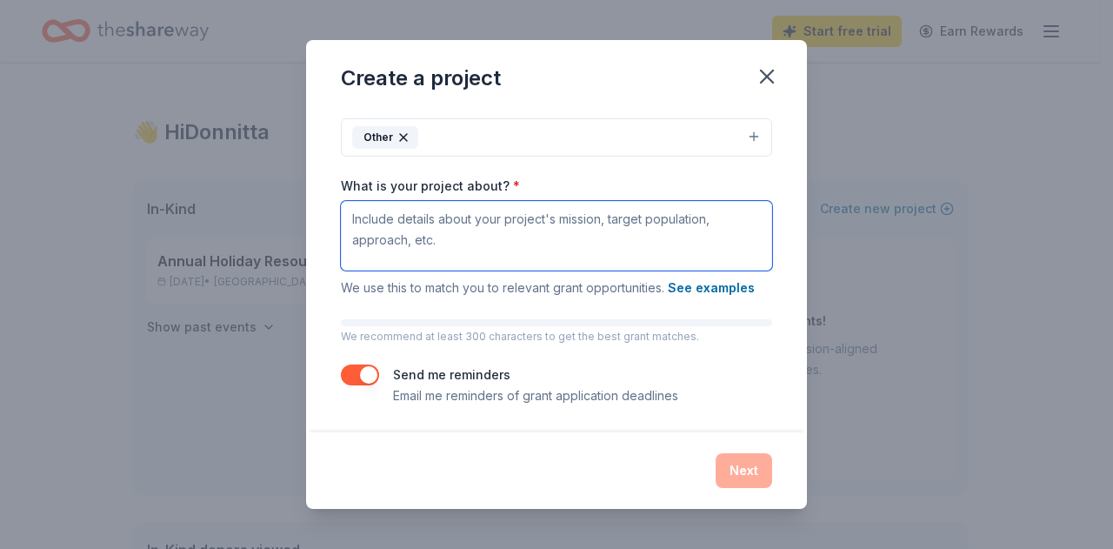
click at [473, 227] on textarea "What is your project about? *" at bounding box center [556, 236] width 431 height 70
paste textarea "Do you remember Christmas Eve before heading to bed being excited about being a…"
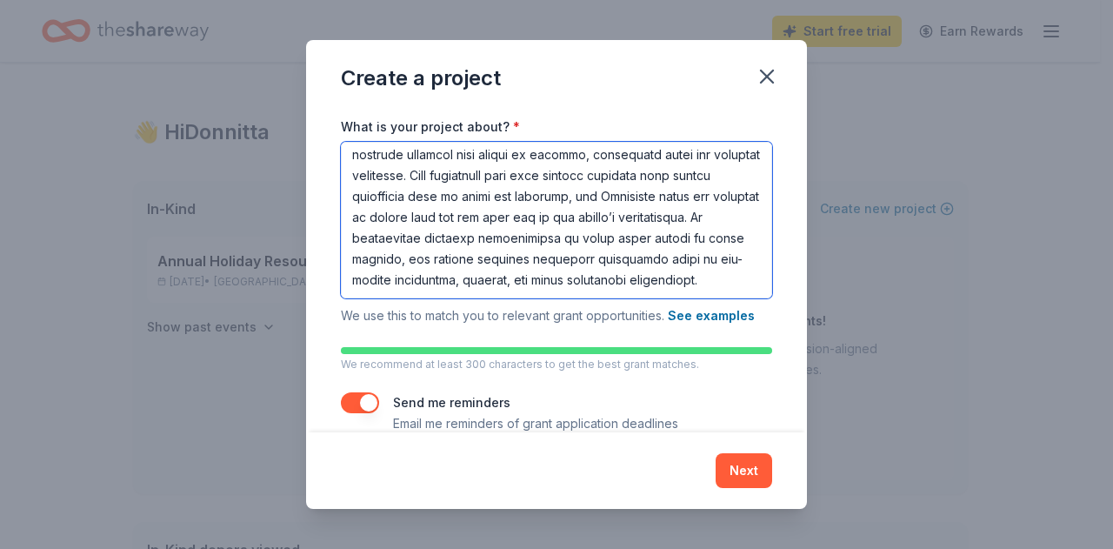
scroll to position [270, 0]
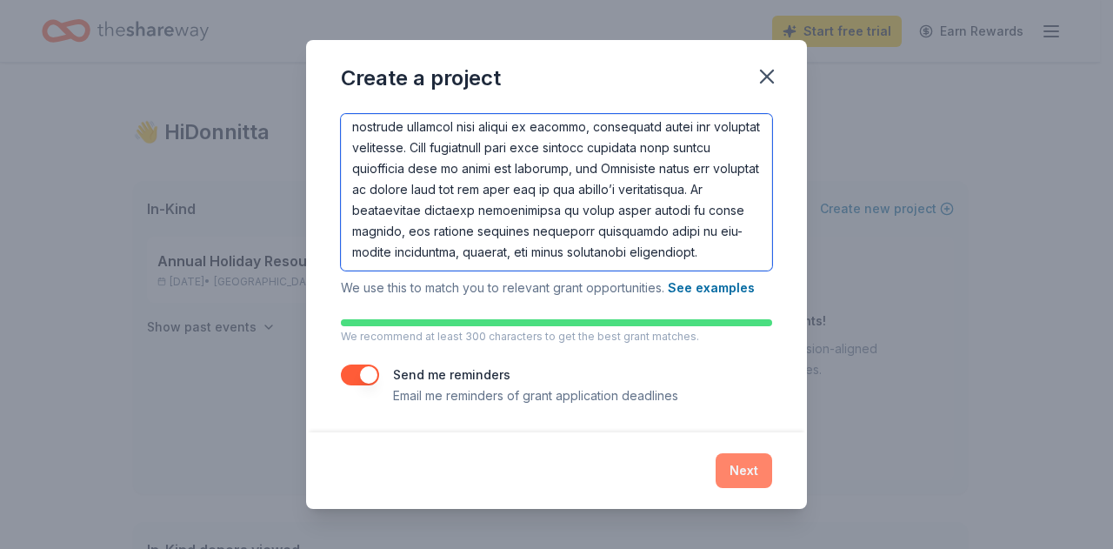
type textarea "Do you remember Christmas Eve before heading to bed being excited about being a…"
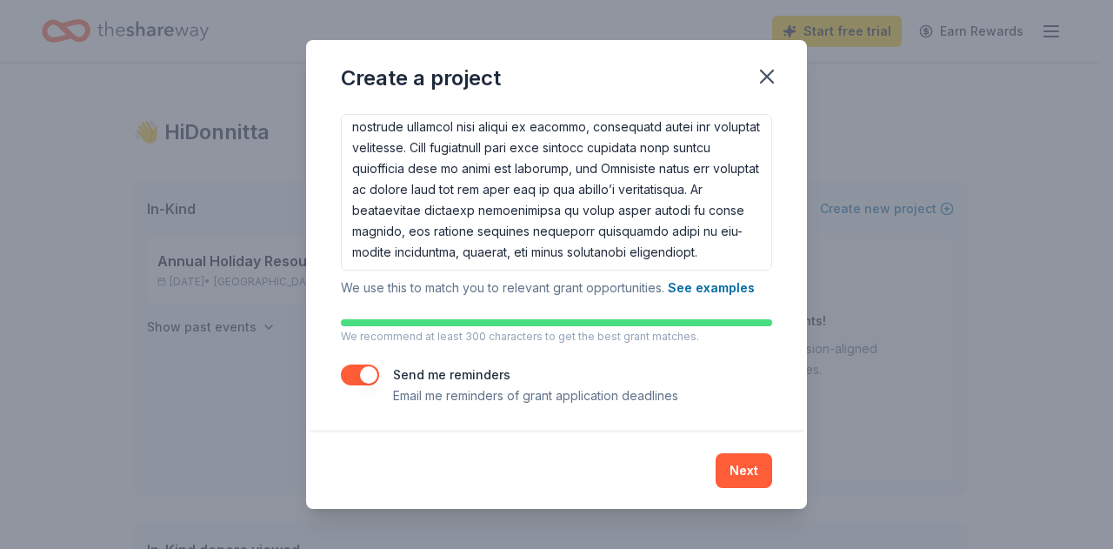
click at [737, 476] on button "Next" at bounding box center [744, 470] width 57 height 35
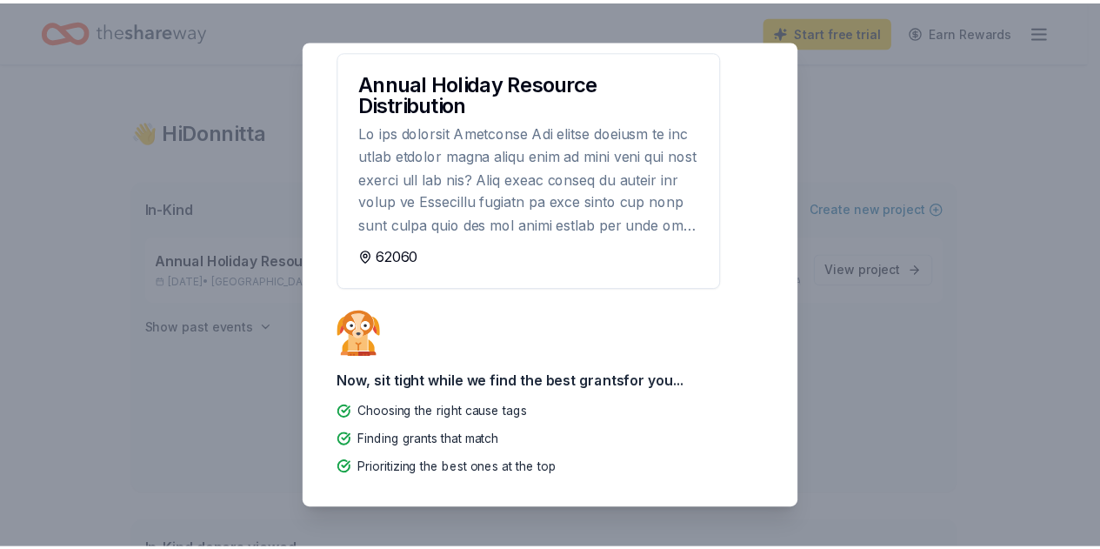
scroll to position [0, 0]
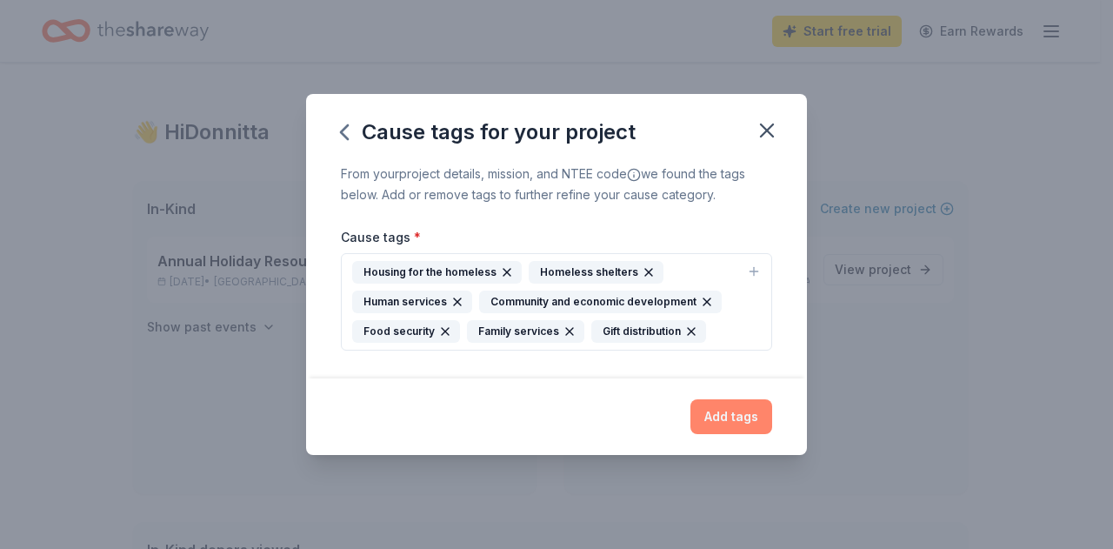
click at [718, 420] on button "Add tags" at bounding box center [732, 416] width 82 height 35
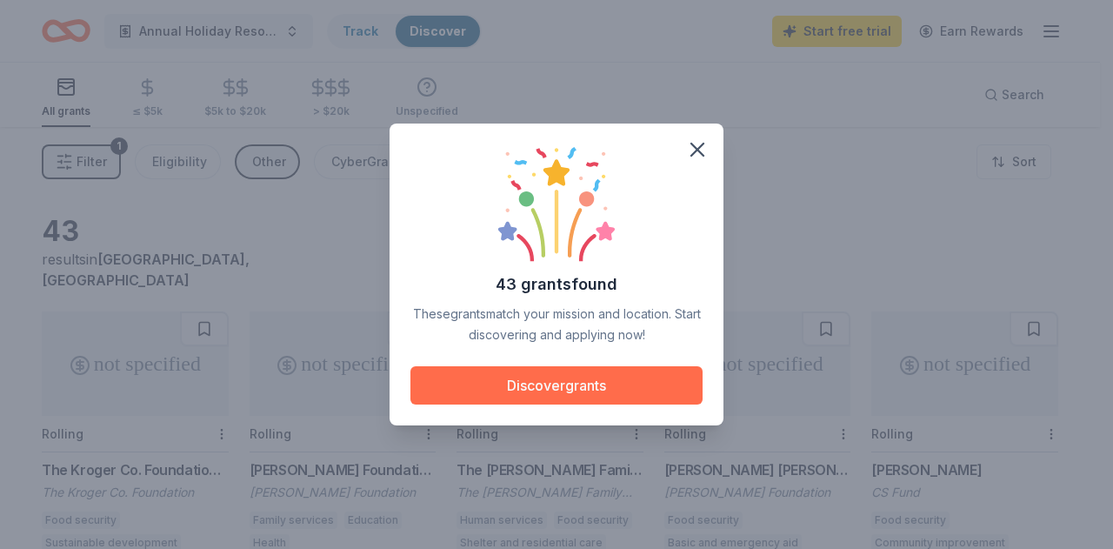
click at [585, 387] on button "Discover grants" at bounding box center [557, 385] width 292 height 38
